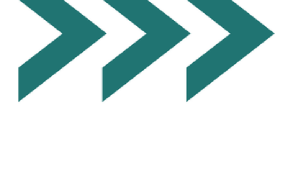
scroll to position [1558, 0]
